Goal: Task Accomplishment & Management: Manage account settings

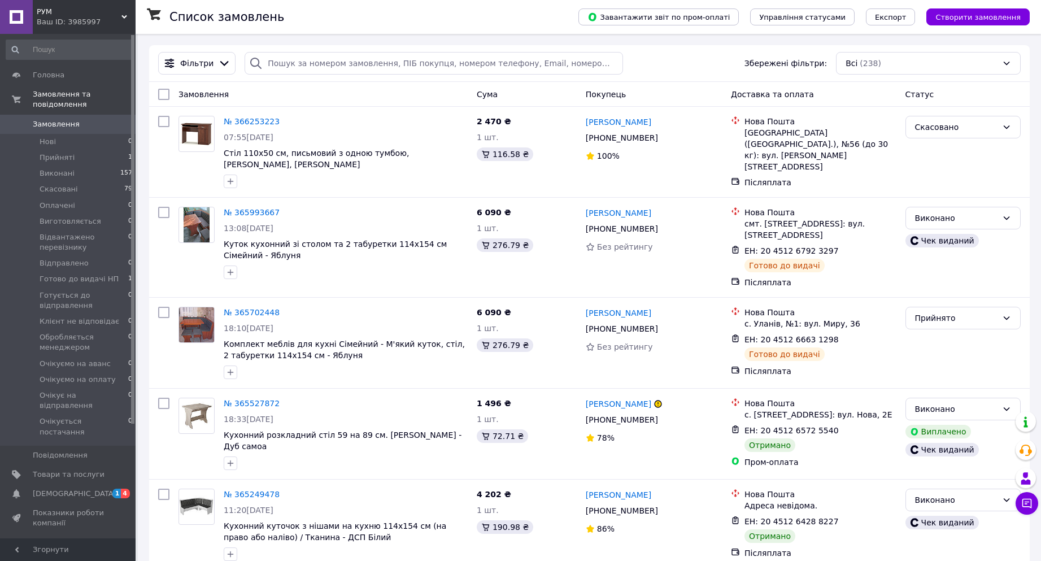
click at [73, 22] on div "Ваш ID: 3985997" at bounding box center [86, 22] width 99 height 10
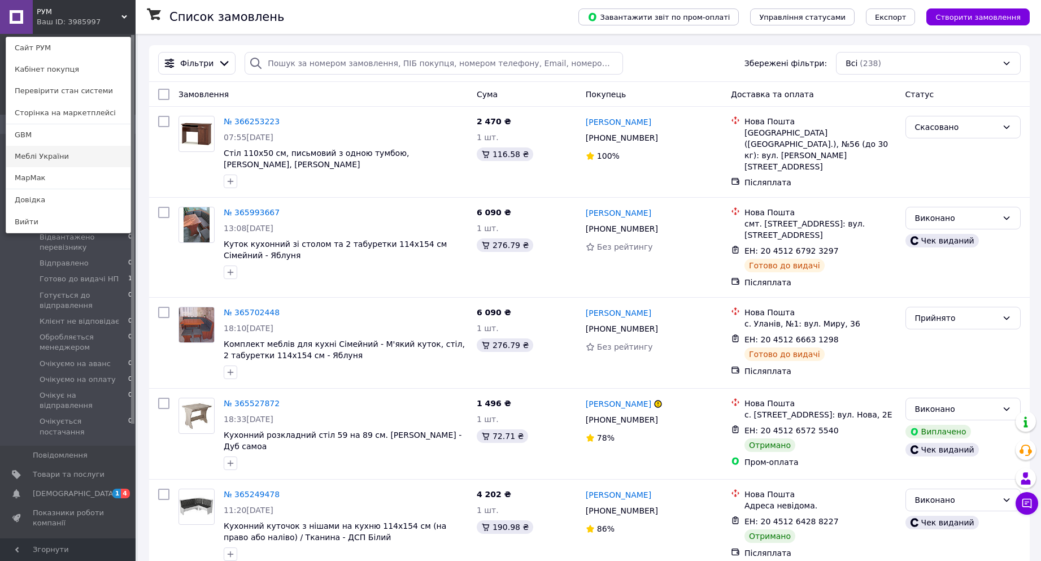
click at [53, 160] on link "Меблі України" at bounding box center [68, 156] width 124 height 21
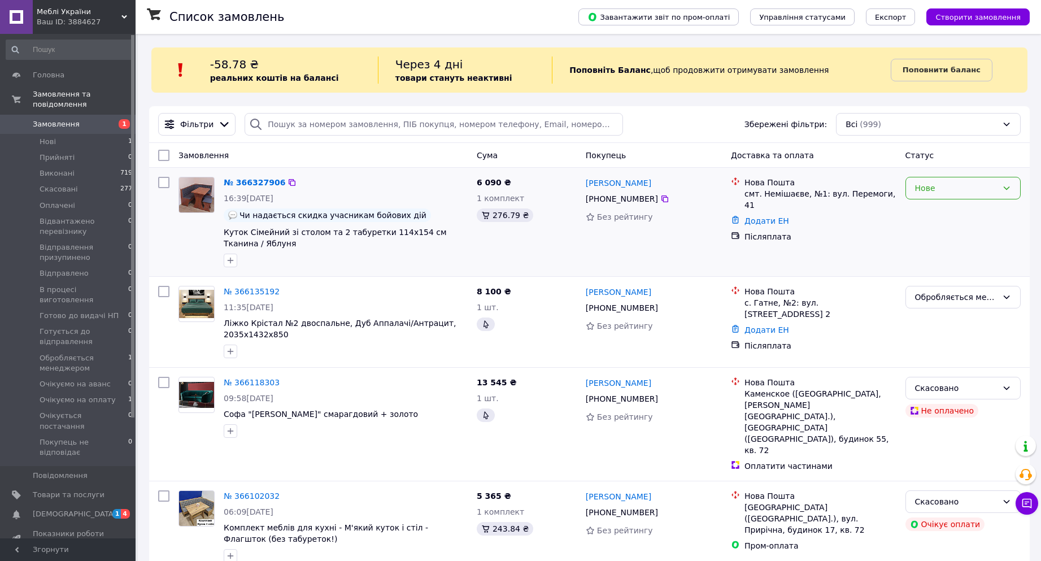
click at [947, 188] on div "Нове" at bounding box center [956, 188] width 82 height 12
click at [942, 213] on li "Прийнято" at bounding box center [963, 213] width 114 height 20
click at [660, 202] on icon at bounding box center [664, 198] width 9 height 9
click at [252, 182] on link "№ 366327906" at bounding box center [252, 182] width 56 height 9
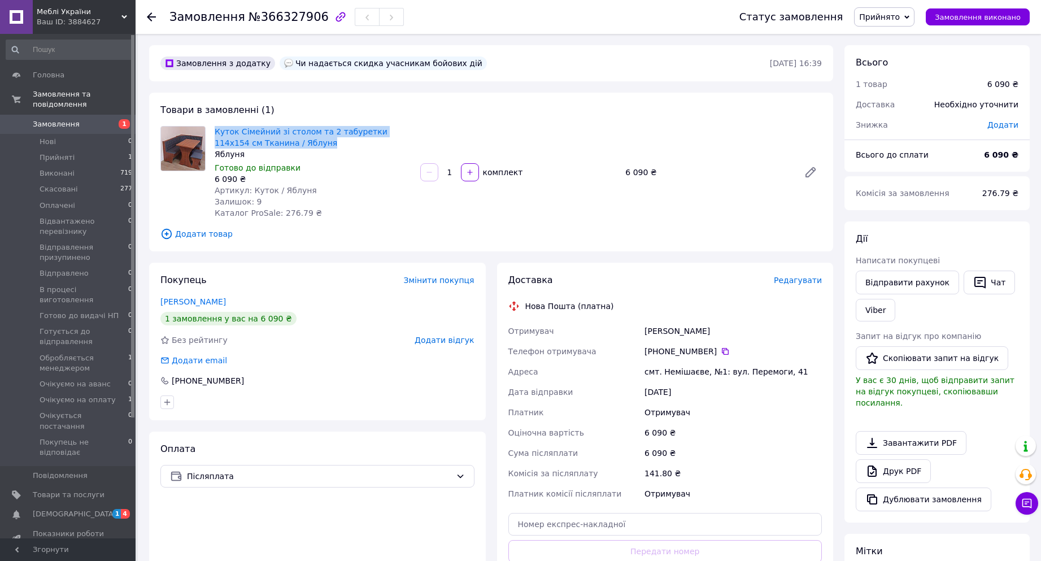
drag, startPoint x: 253, startPoint y: 142, endPoint x: 211, endPoint y: 135, distance: 43.0
click at [211, 135] on div "Куток Сімейний зі столом та 2 табуретки 114х154 см Тканина / Яблуня Яблуня Гото…" at bounding box center [313, 172] width 206 height 97
copy link "Куток Сімейний зі столом та 2 табуретки 114х154 см Тканина / Яблуня"
click at [1031, 503] on icon at bounding box center [1026, 503] width 11 height 11
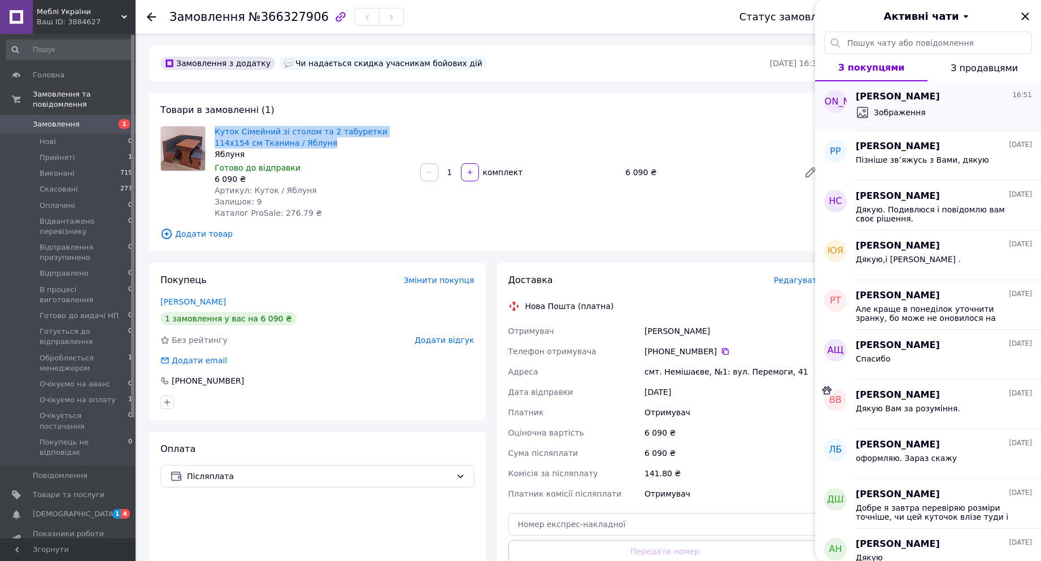
click at [919, 111] on span "Зображення" at bounding box center [900, 112] width 52 height 11
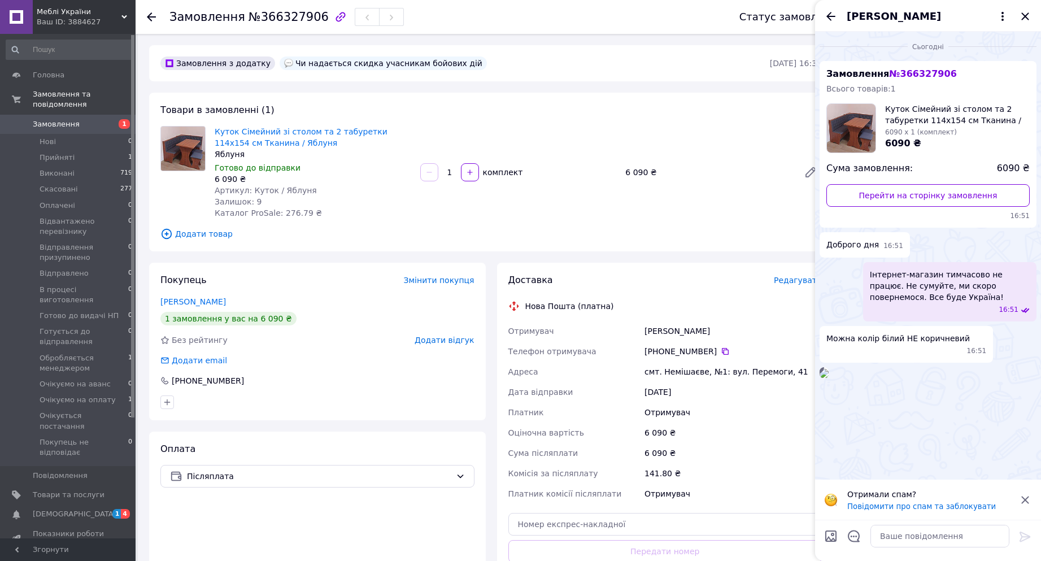
click at [530, 187] on div "Куток Сімейний зі столом та 2 табуретки 114х154 см Тканина / Яблуня Яблуня Гото…" at bounding box center [518, 172] width 616 height 97
click at [722, 352] on icon at bounding box center [725, 351] width 7 height 7
click at [722, 353] on icon at bounding box center [725, 351] width 7 height 7
drag, startPoint x: 737, startPoint y: 332, endPoint x: 628, endPoint y: 332, distance: 108.5
click at [628, 332] on div "Отримувач Литвиненко Оксана Телефон отримувача +380 67 366 97 26   Адреса смт. …" at bounding box center [665, 412] width 319 height 183
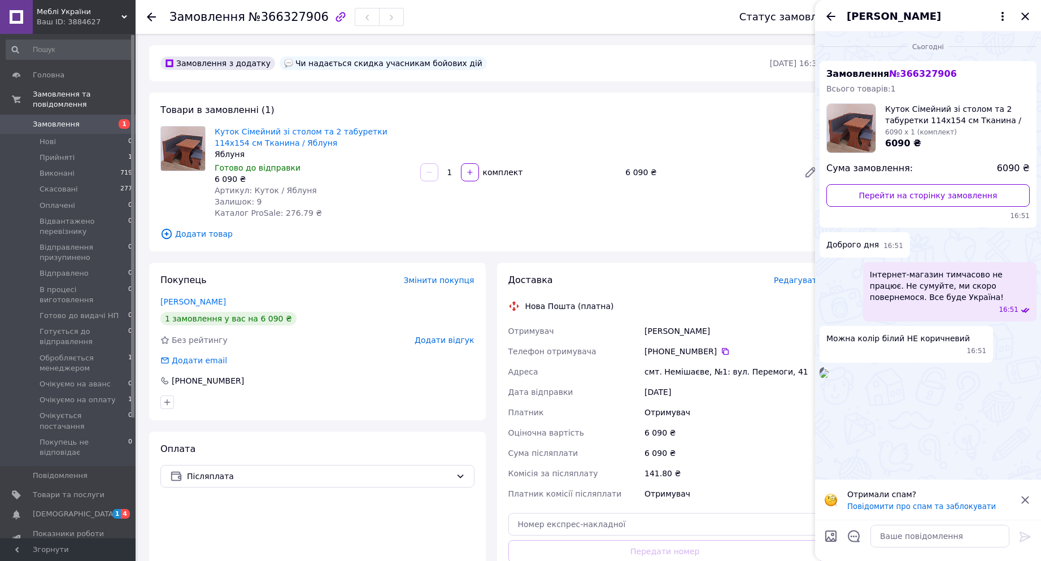
copy div "Отримувач Литвиненко Оксана"
click at [1028, 18] on icon "Закрити" at bounding box center [1025, 17] width 14 height 14
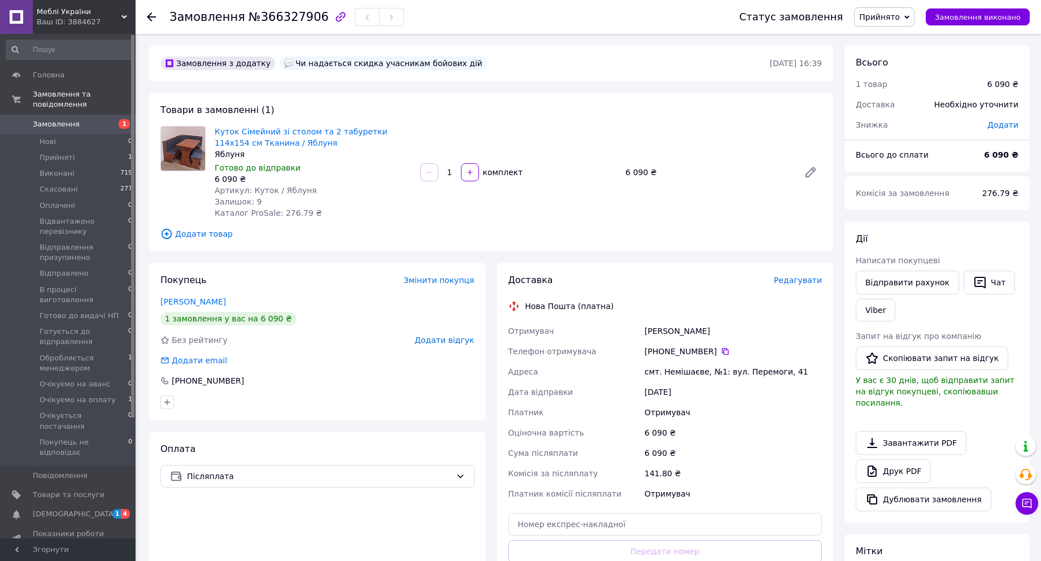
click at [647, 268] on div "Доставка Редагувати Нова Пошта (платна) Отримувач Литвиненко Оксана Телефон отр…" at bounding box center [665, 444] width 337 height 362
click at [489, 254] on div "Замовлення з додатку Чи надається скидка учасникам бойових дій 12.10.2025 • 16:…" at bounding box center [490, 418] width 695 height 746
drag, startPoint x: 699, startPoint y: 373, endPoint x: 646, endPoint y: 376, distance: 53.7
click at [646, 376] on div "смт. Немішаєве, №1: вул. Перемоги, 41" at bounding box center [733, 372] width 182 height 20
copy div "смт. Немішаєве"
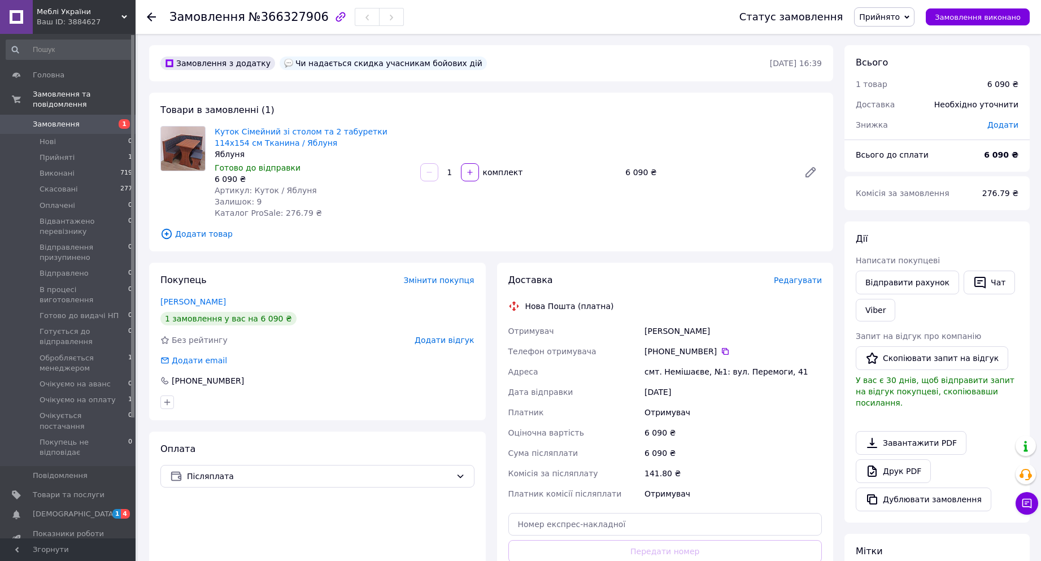
click at [489, 255] on div "Замовлення з додатку Чи надається скидка учасникам бойових дій 12.10.2025 • 16:…" at bounding box center [490, 418] width 695 height 746
click at [154, 17] on use at bounding box center [151, 16] width 9 height 9
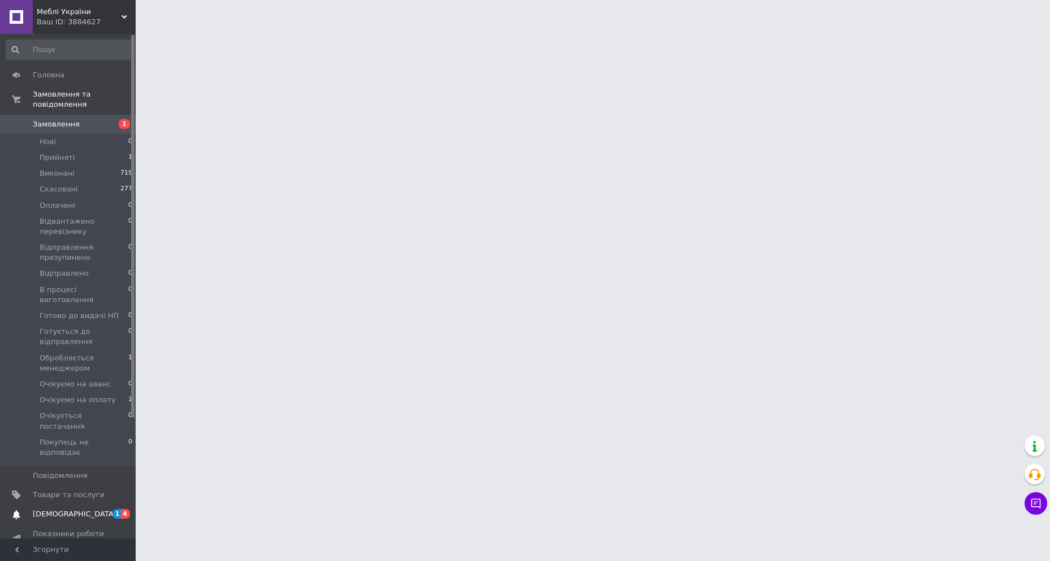
click at [73, 509] on span "[DEMOGRAPHIC_DATA]" at bounding box center [75, 514] width 84 height 10
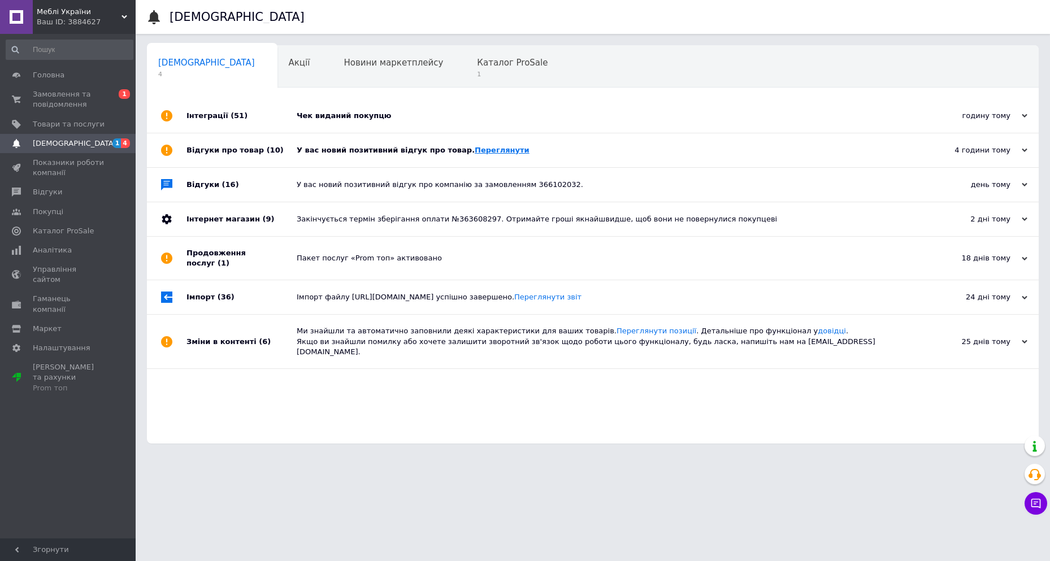
click at [494, 148] on link "Переглянути" at bounding box center [501, 150] width 55 height 8
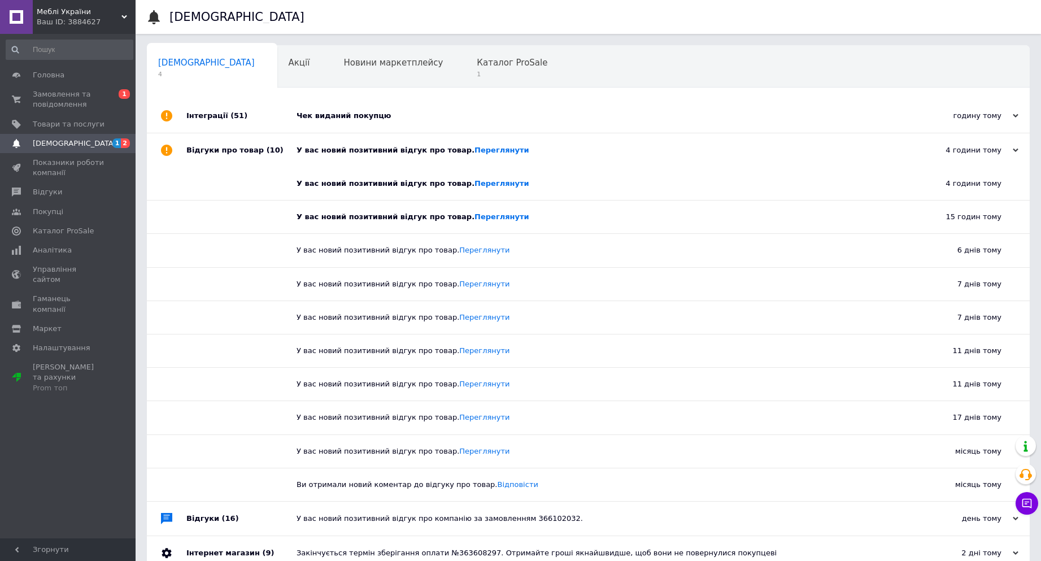
click at [343, 114] on div "Чек виданий покупцю" at bounding box center [601, 116] width 609 height 10
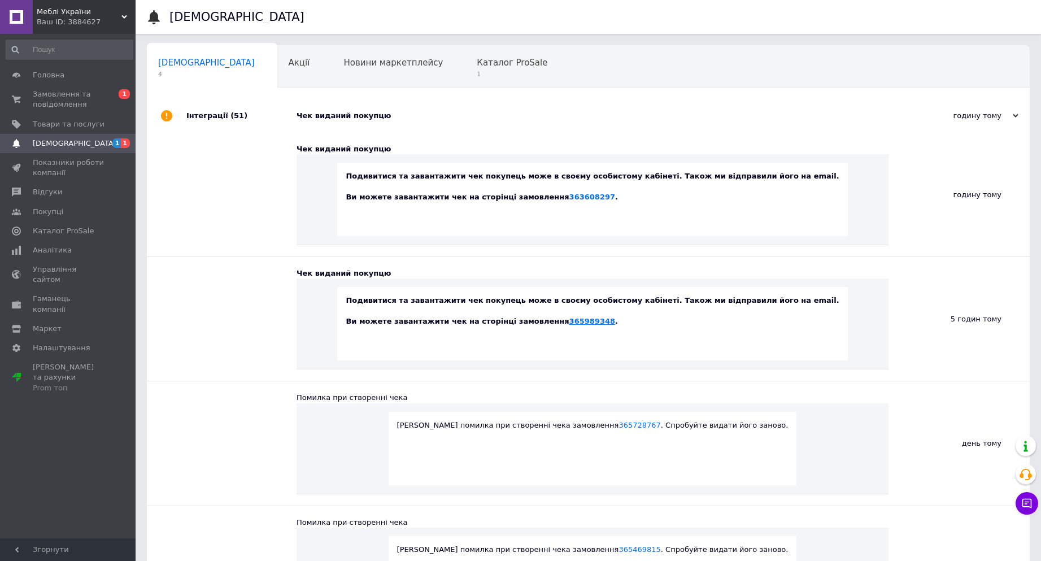
click at [595, 321] on link "365989348" at bounding box center [592, 321] width 46 height 8
click at [599, 201] on link "363608297" at bounding box center [592, 197] width 46 height 8
click at [477, 60] on span "Каталог ProSale" at bounding box center [512, 63] width 71 height 10
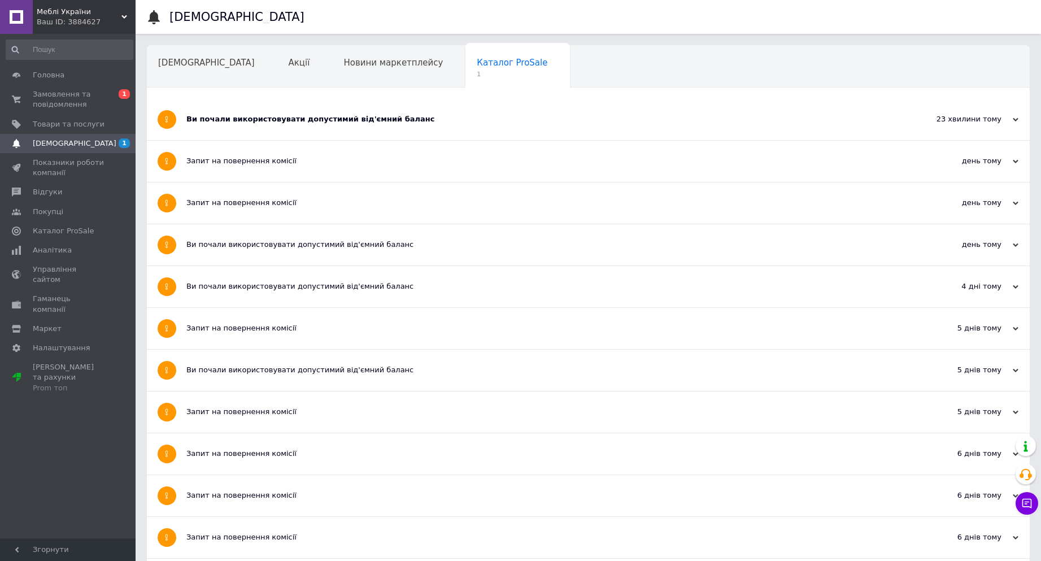
click at [353, 122] on div "Ви почали використовувати допустимий від'ємний баланс" at bounding box center [545, 119] width 719 height 10
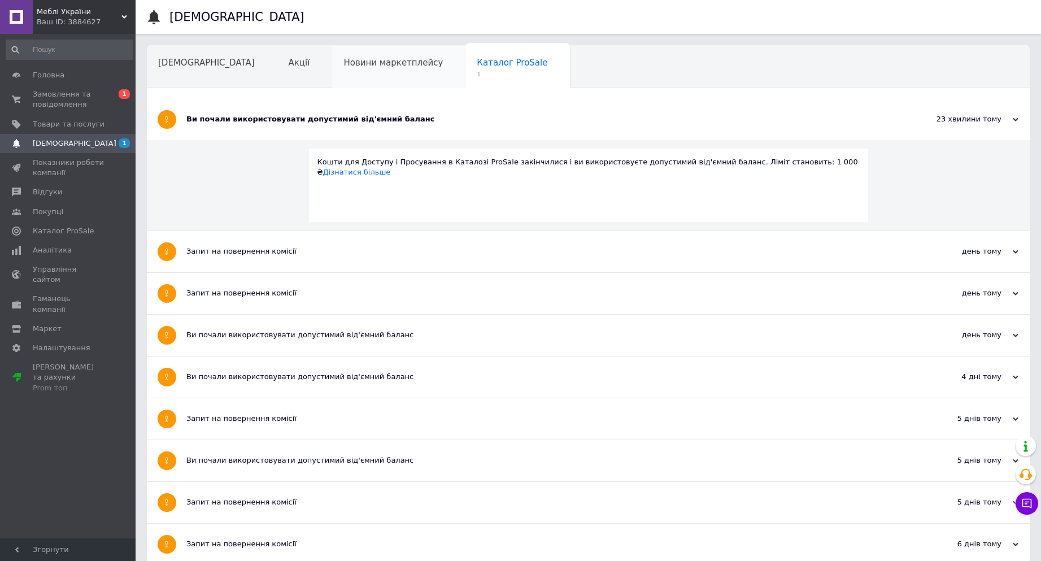
click at [332, 70] on div "Новини маркетплейсу" at bounding box center [398, 67] width 133 height 43
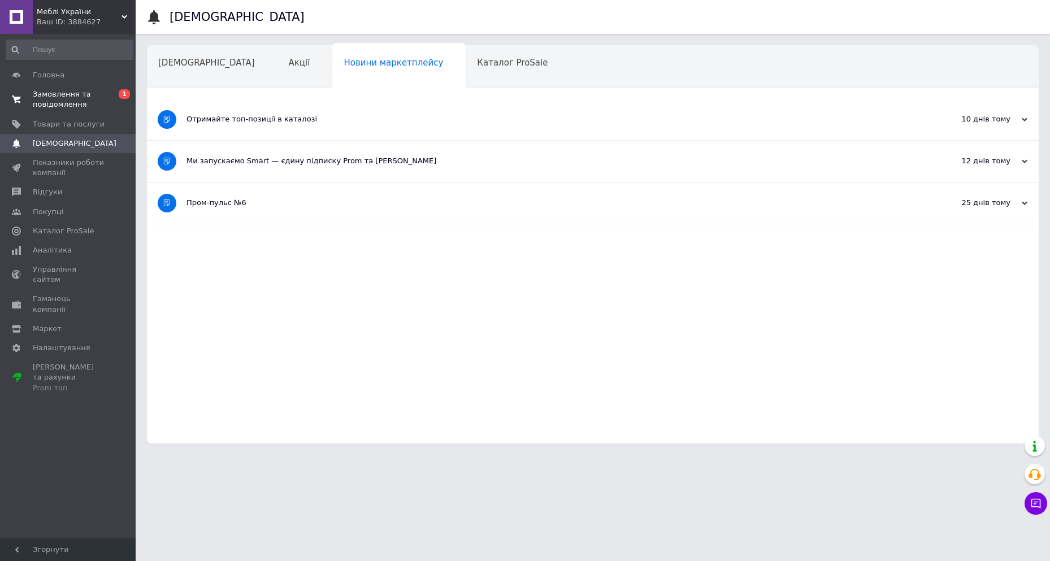
click at [72, 95] on span "Замовлення та повідомлення" at bounding box center [69, 99] width 72 height 20
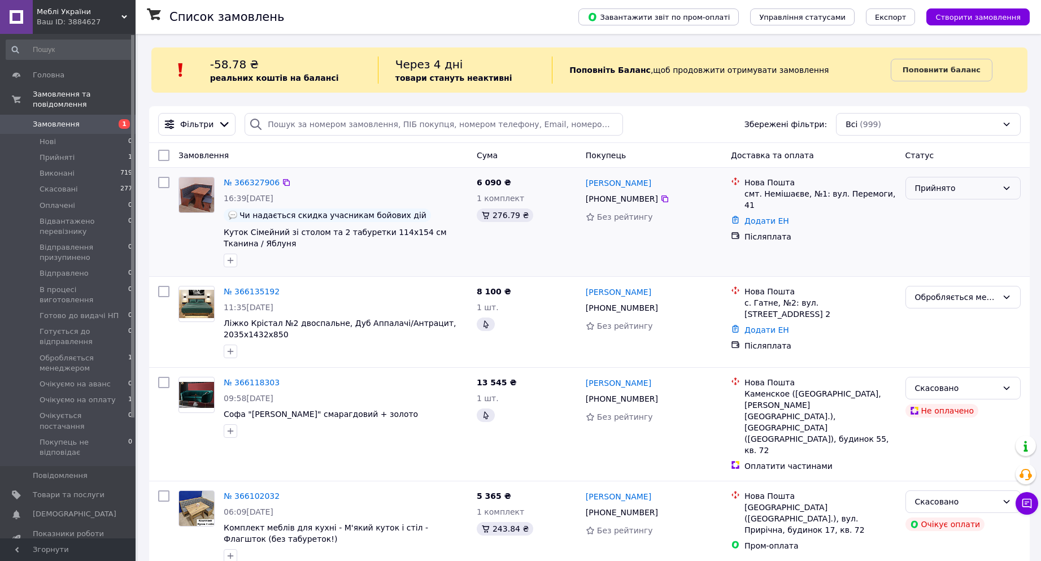
click at [933, 186] on div "Прийнято" at bounding box center [956, 188] width 82 height 12
click at [953, 271] on li "Обробляється менеджером" at bounding box center [963, 278] width 114 height 32
click at [59, 119] on span "Замовлення" at bounding box center [56, 124] width 47 height 10
drag, startPoint x: 401, startPoint y: 217, endPoint x: 237, endPoint y: 219, distance: 163.8
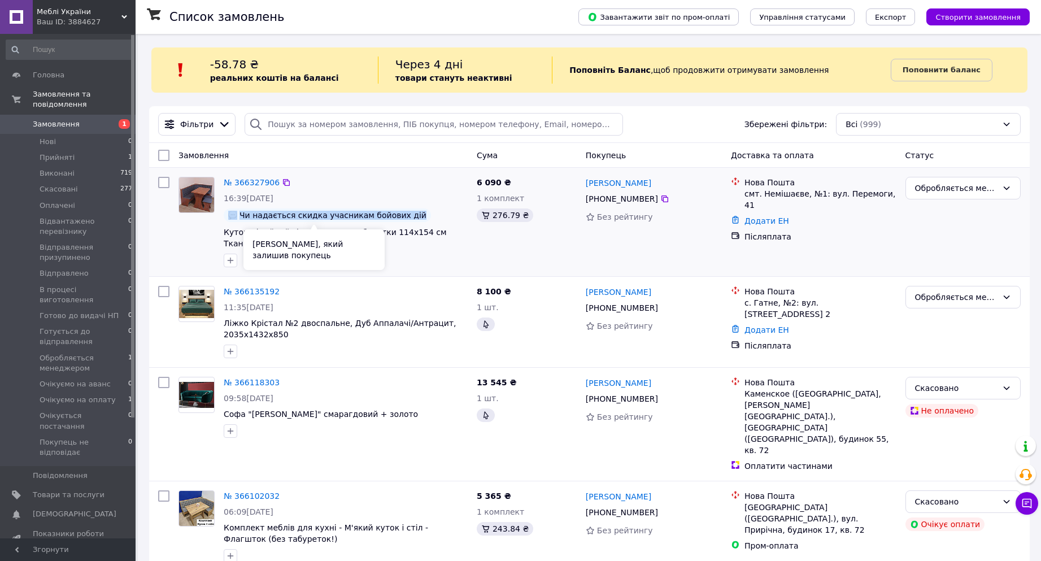
click at [237, 219] on div "Чи надається скидка учасникам бойових дій" at bounding box center [346, 215] width 244 height 14
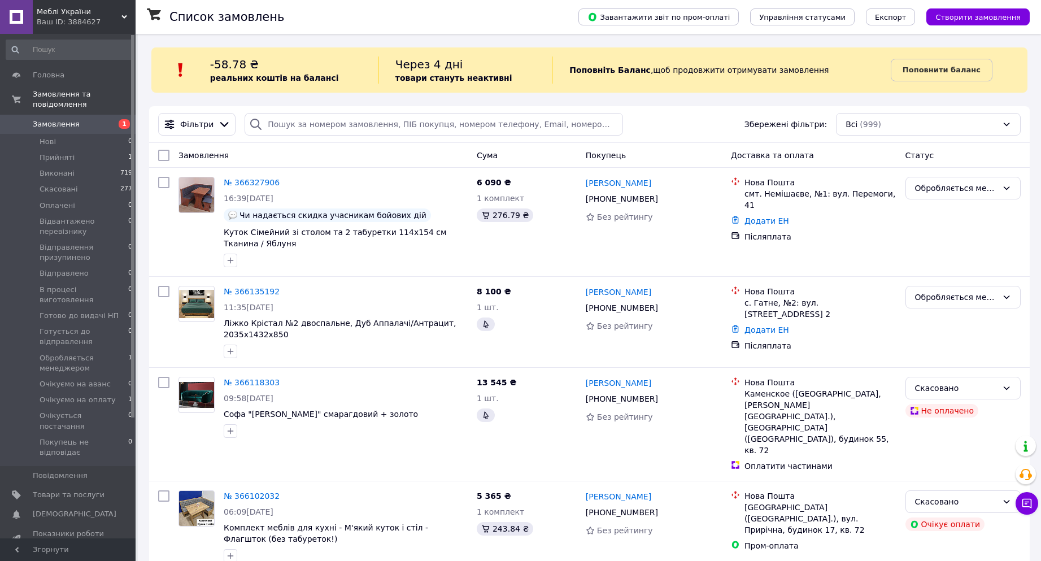
click at [348, 150] on div "Замовлення" at bounding box center [323, 155] width 298 height 20
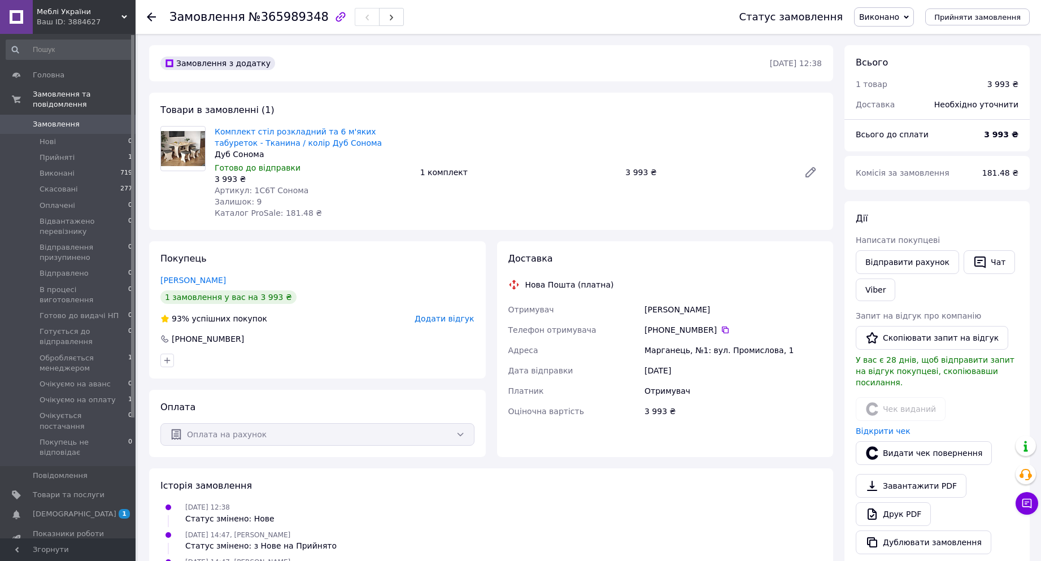
click at [454, 316] on span "Додати відгук" at bounding box center [444, 318] width 59 height 9
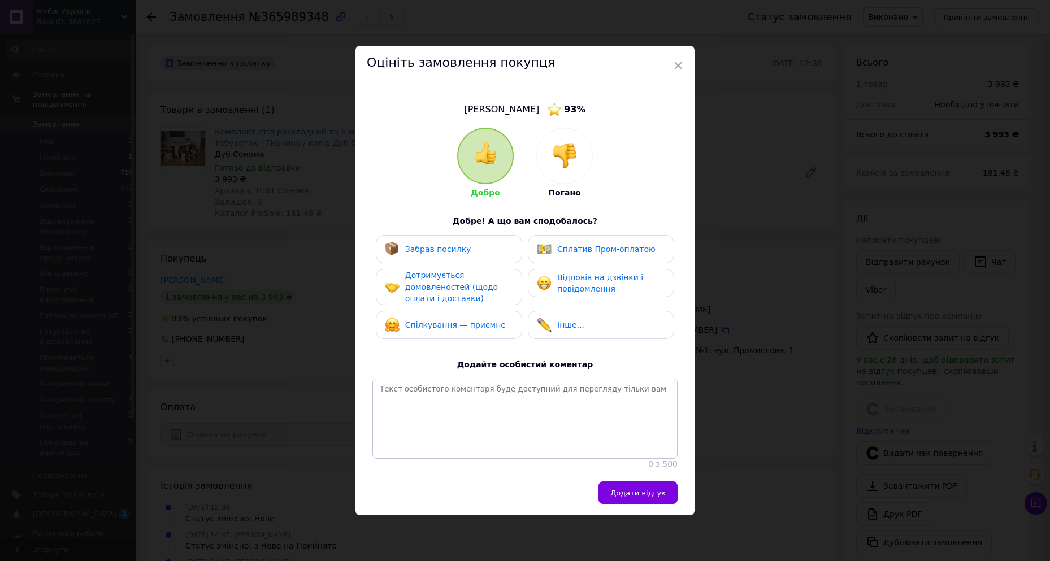
click at [460, 249] on span "Забрав посилку" at bounding box center [438, 249] width 66 height 9
click at [454, 293] on span "Дотримується домовленостей (щодо оплати і доставки)" at bounding box center [451, 287] width 93 height 32
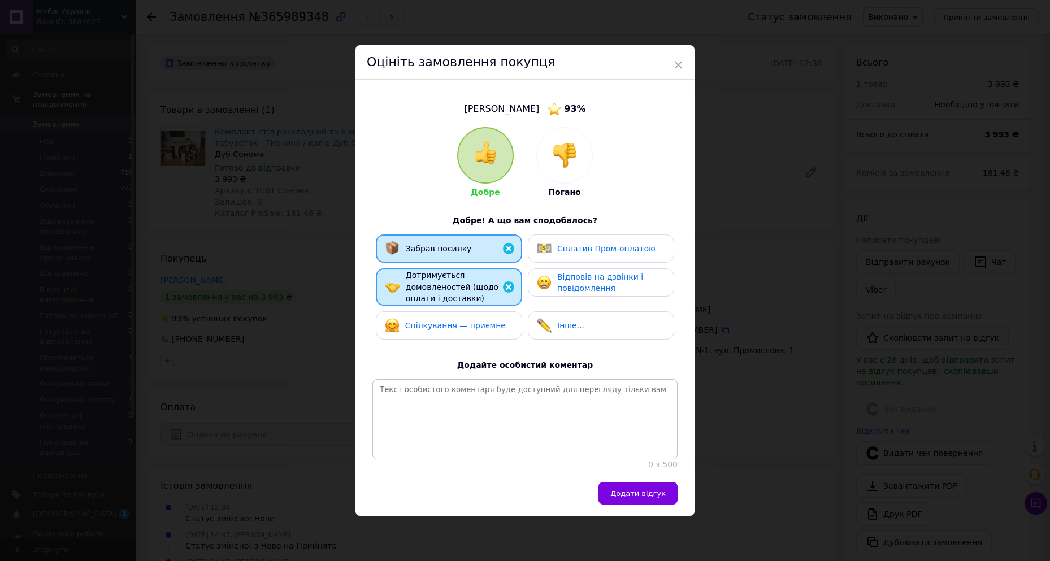
click at [454, 321] on span "Спілкування — приємне" at bounding box center [455, 325] width 101 height 9
click at [584, 284] on span "Відповів на дзвінки і повідомлення" at bounding box center [600, 282] width 86 height 21
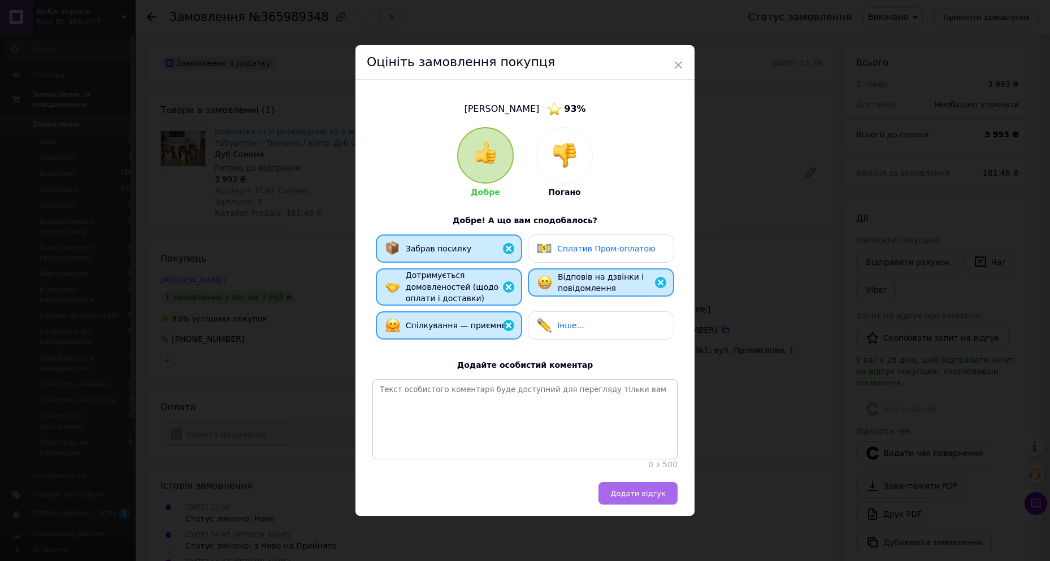
click at [640, 494] on span "Додати відгук" at bounding box center [637, 493] width 55 height 8
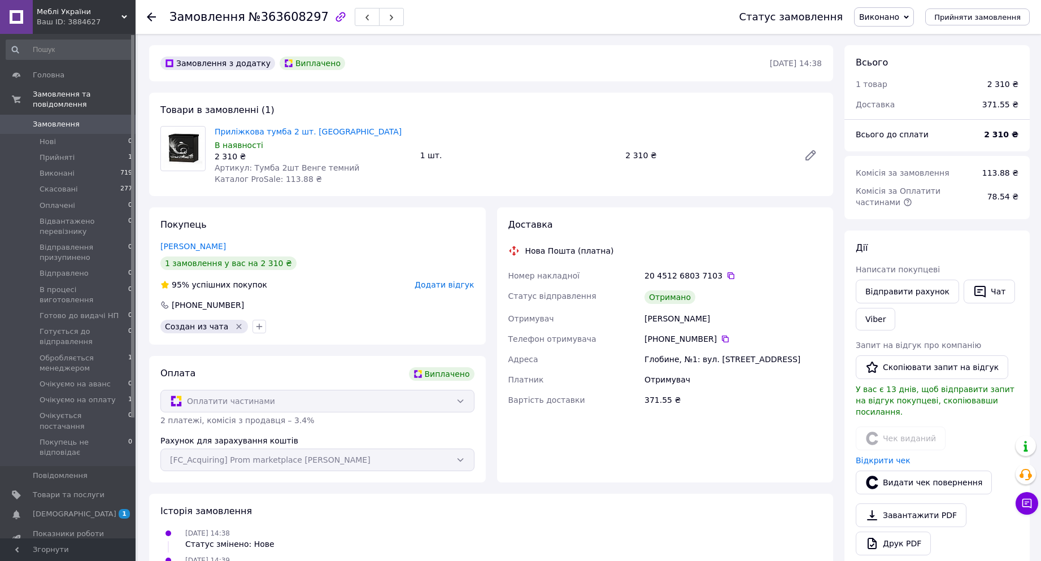
scroll to position [145, 0]
click at [452, 283] on span "Додати відгук" at bounding box center [444, 284] width 59 height 9
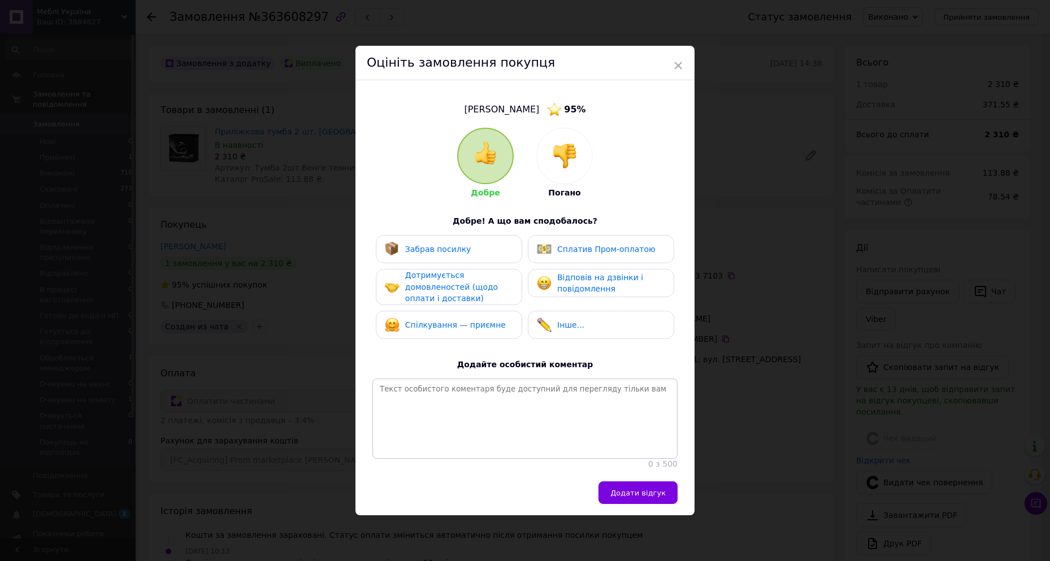
click at [422, 245] on span "Забрав посилку" at bounding box center [438, 249] width 66 height 9
click at [422, 291] on span "Дотримується домовленостей (щодо оплати і доставки)" at bounding box center [451, 287] width 93 height 32
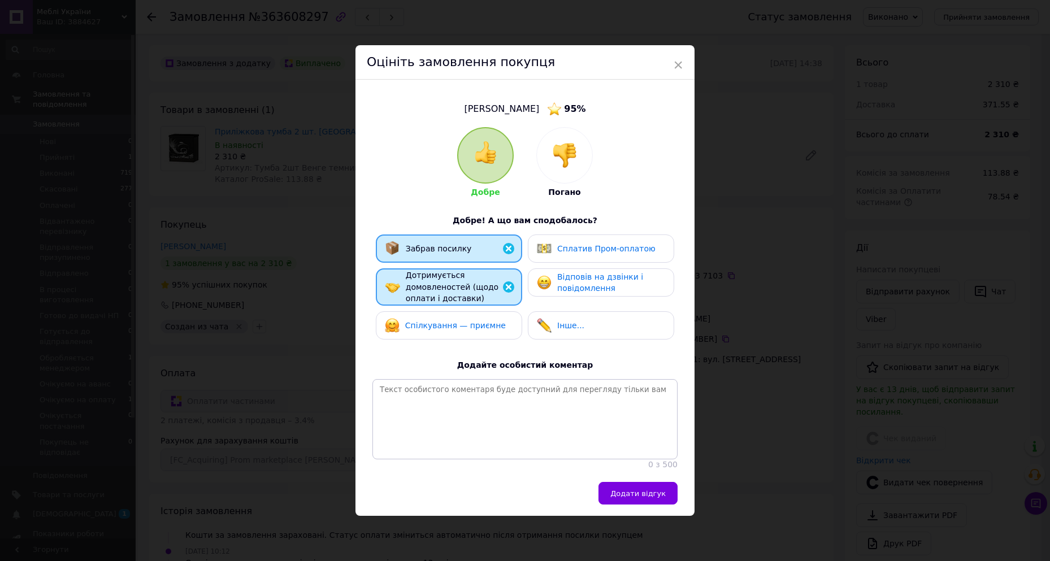
click at [423, 323] on span "Спілкування — приємне" at bounding box center [455, 325] width 101 height 9
click at [572, 280] on span "Відповів на дзвінки і повідомлення" at bounding box center [600, 282] width 86 height 21
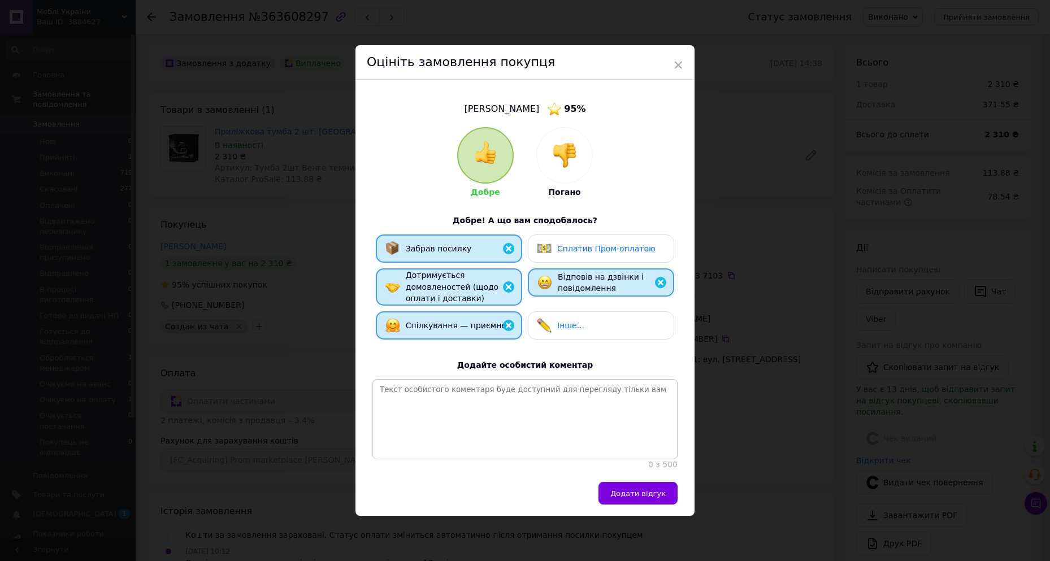
click at [587, 256] on div "Сплатив Пром-оплатою" at bounding box center [601, 248] width 146 height 28
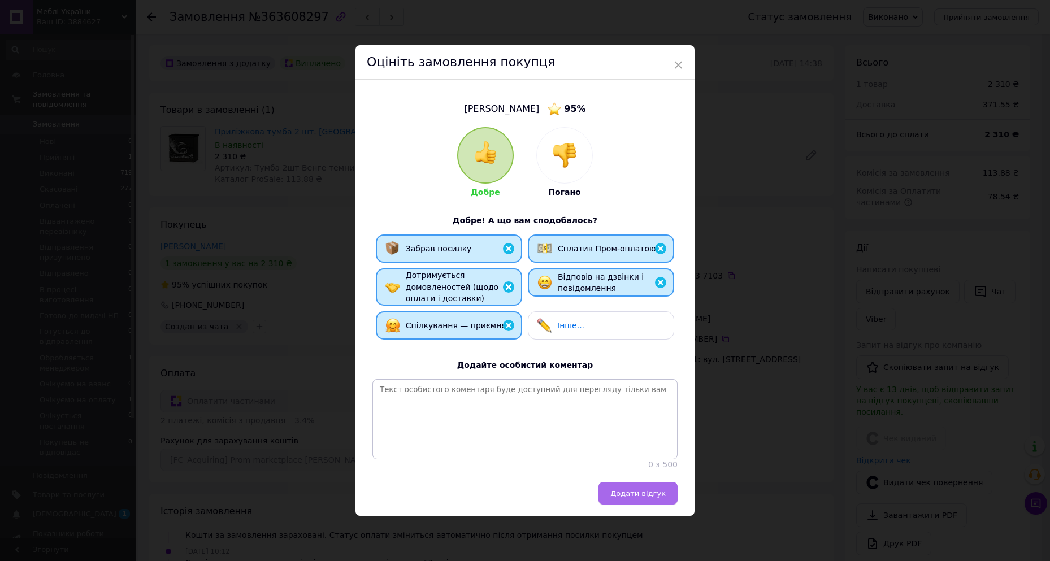
click at [646, 497] on span "Додати відгук" at bounding box center [637, 493] width 55 height 8
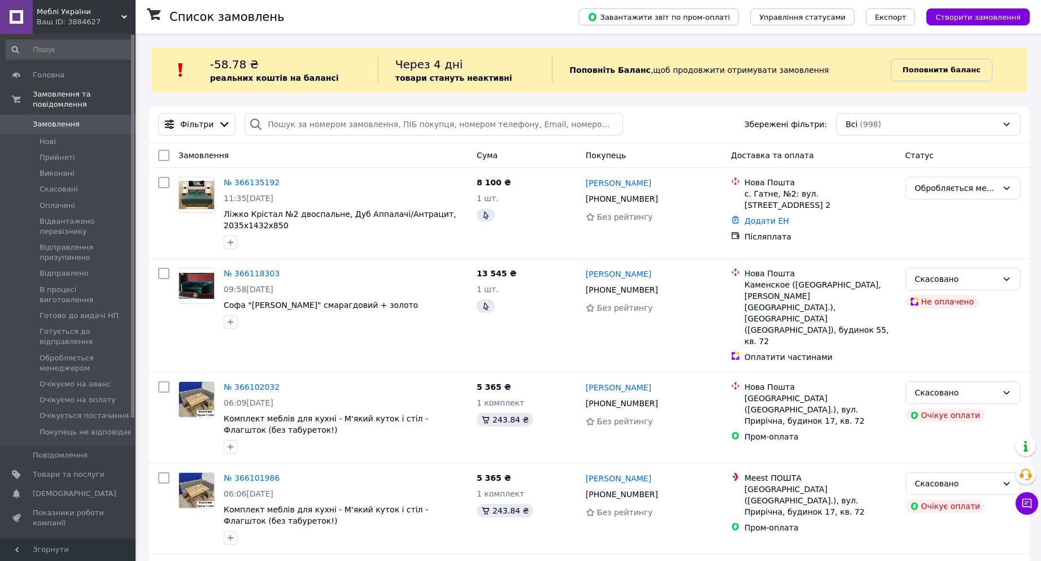
click at [507, 71] on b "Поповнити баланс" at bounding box center [942, 70] width 78 height 8
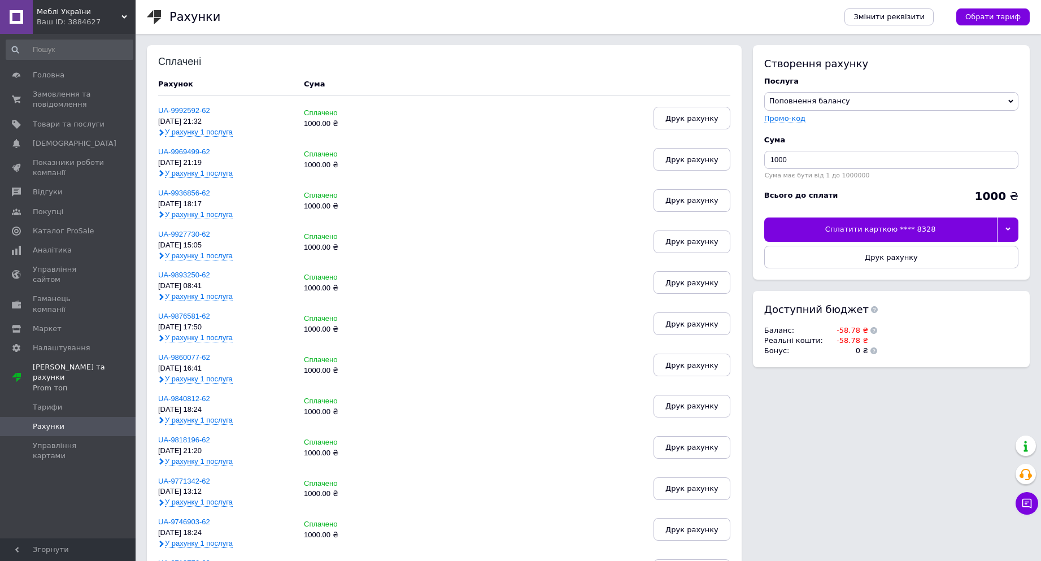
click at [507, 233] on div at bounding box center [1007, 229] width 21 height 24
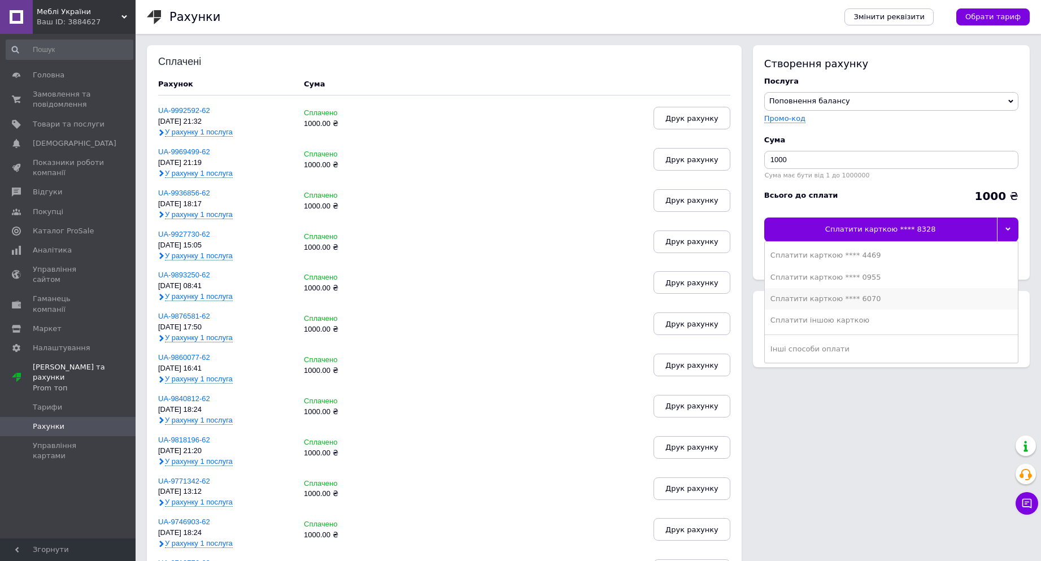
click at [507, 298] on div "Сплатити карткою **** 6070" at bounding box center [891, 299] width 242 height 10
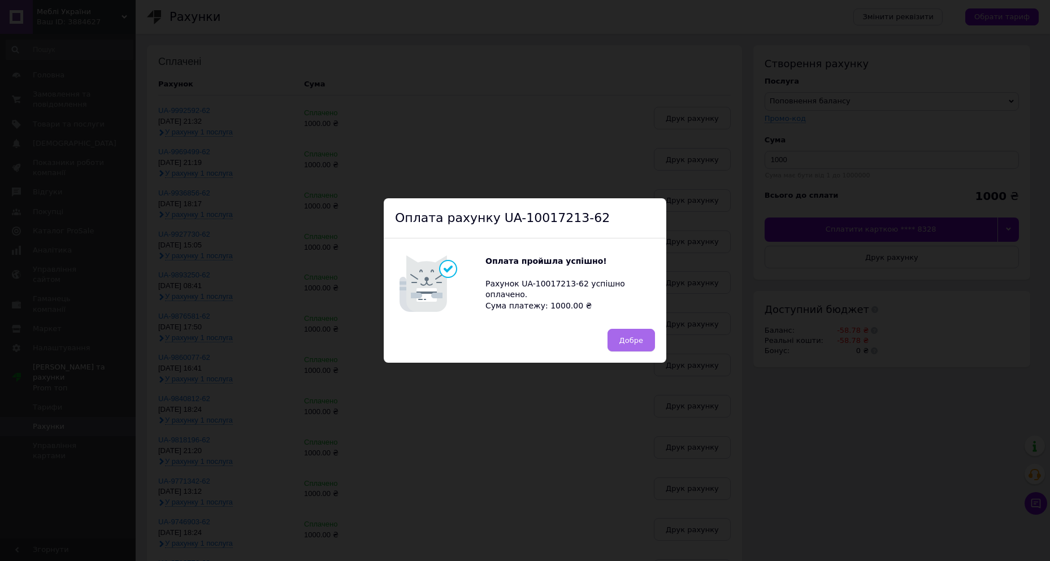
click at [507, 339] on span "Добре" at bounding box center [631, 340] width 24 height 8
